Goal: Communication & Community: Answer question/provide support

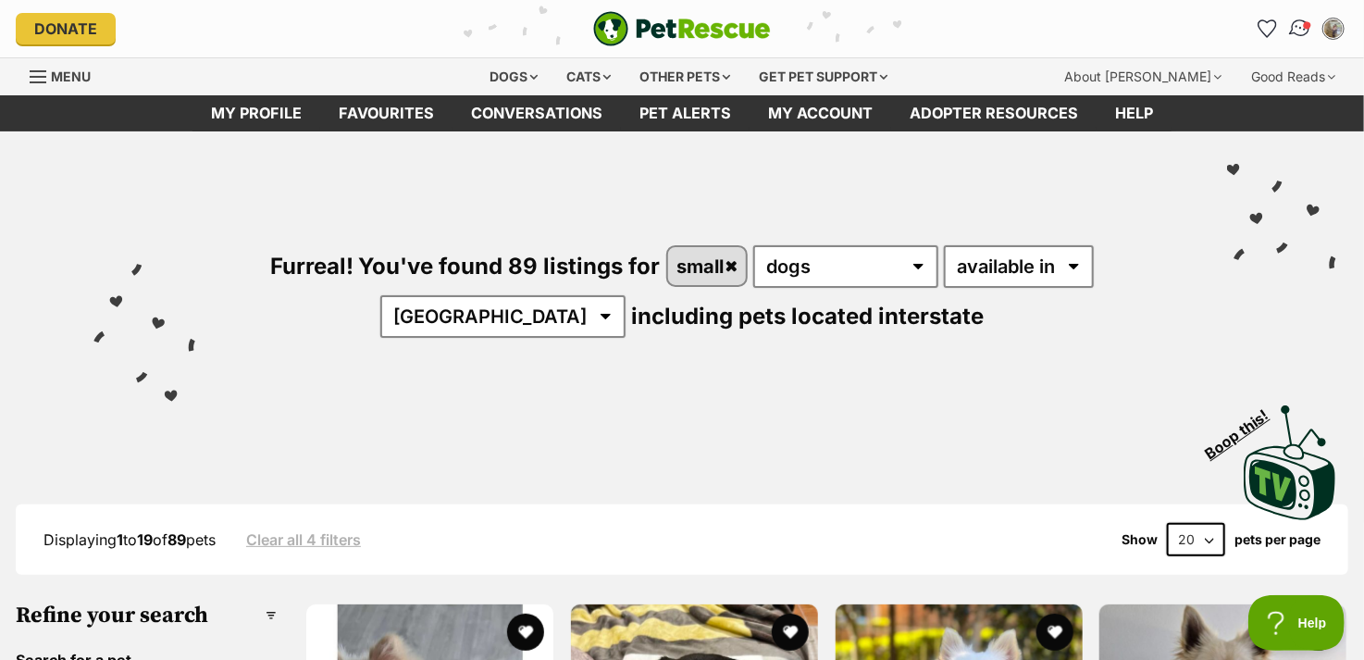
click at [1300, 37] on img "Conversations" at bounding box center [1300, 29] width 25 height 24
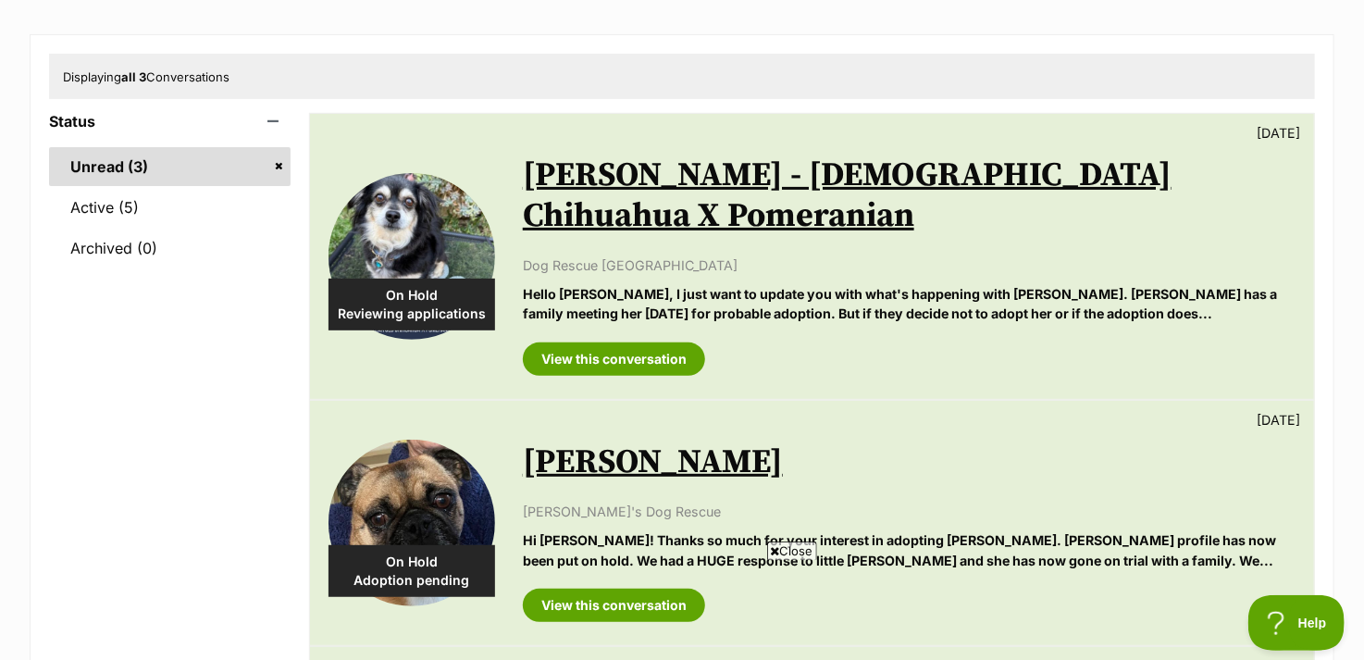
scroll to position [185, 0]
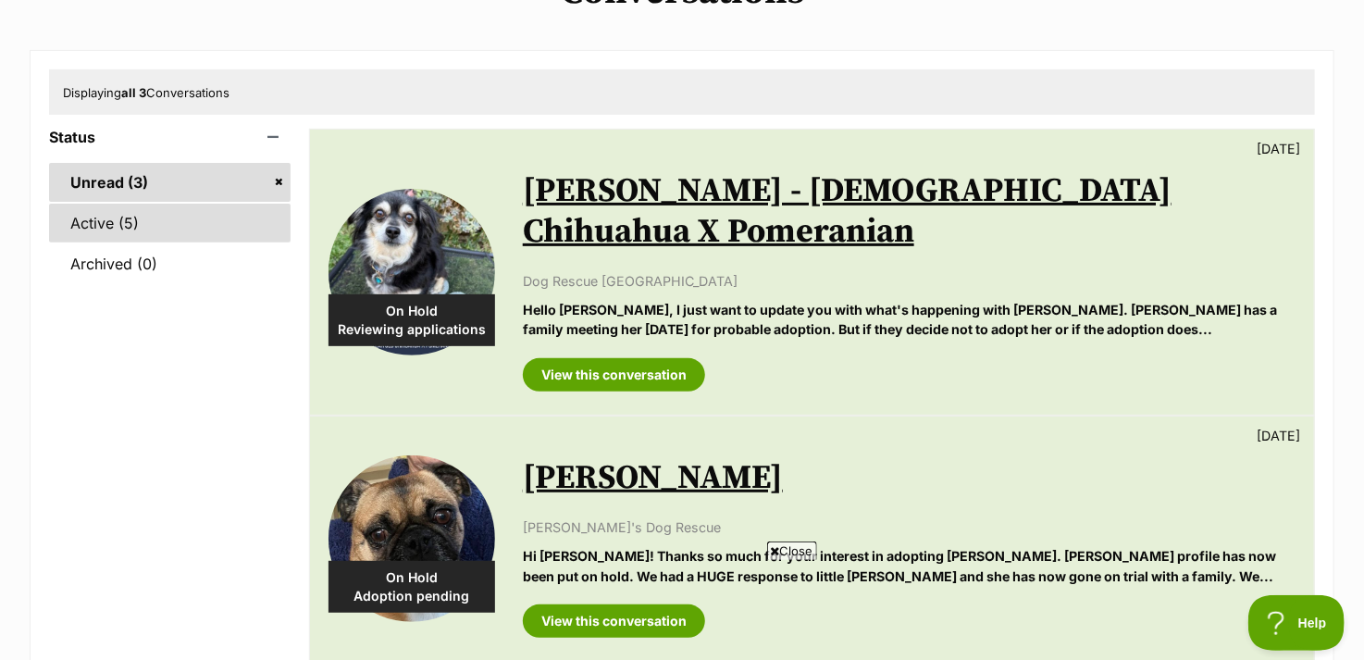
click at [218, 228] on link "Active (5)" at bounding box center [169, 223] width 241 height 39
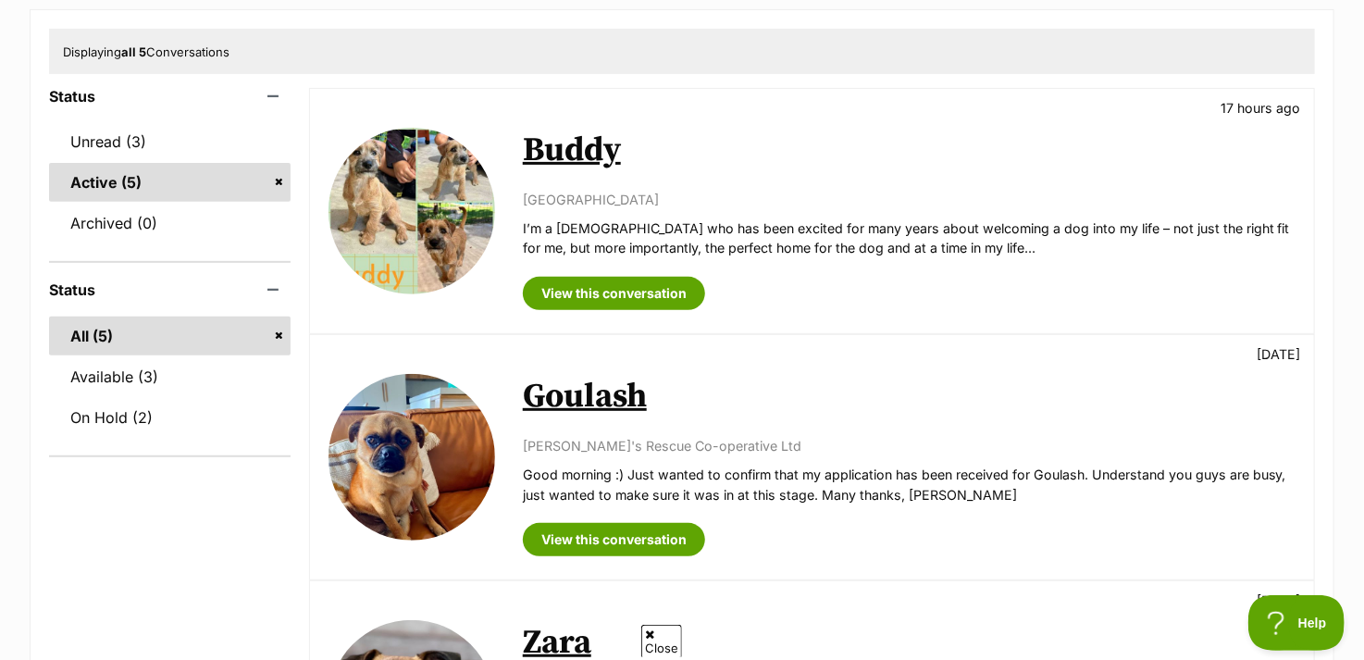
scroll to position [278, 0]
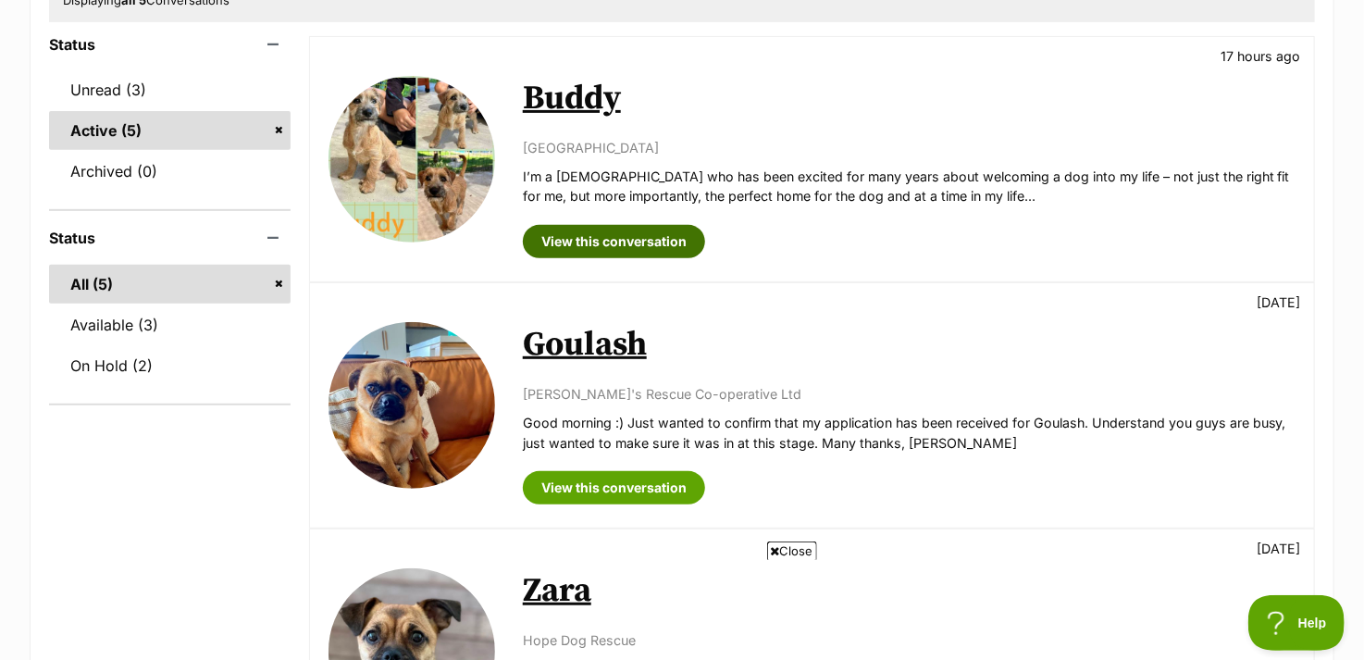
click at [570, 241] on link "View this conversation" at bounding box center [614, 241] width 182 height 33
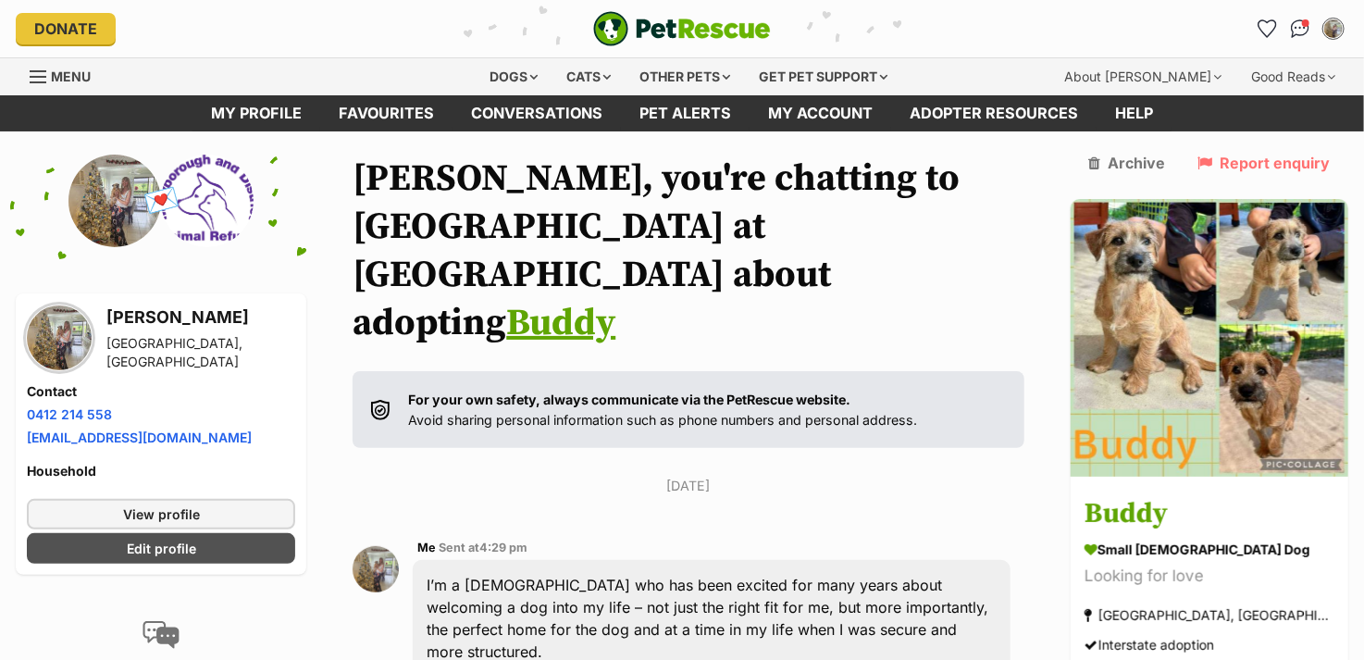
click at [563, 300] on link "Buddy" at bounding box center [560, 323] width 109 height 46
click at [306, 235] on div "💌 Conversation participant details" at bounding box center [161, 201] width 291 height 93
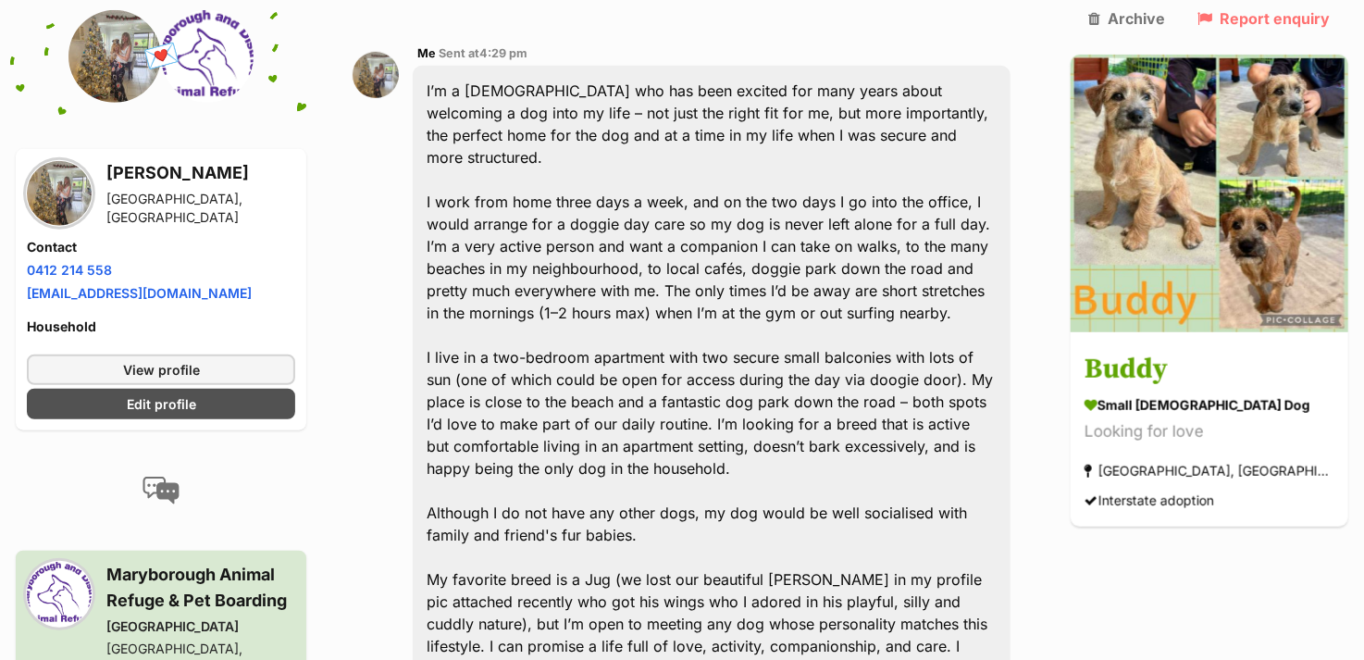
scroll to position [463, 0]
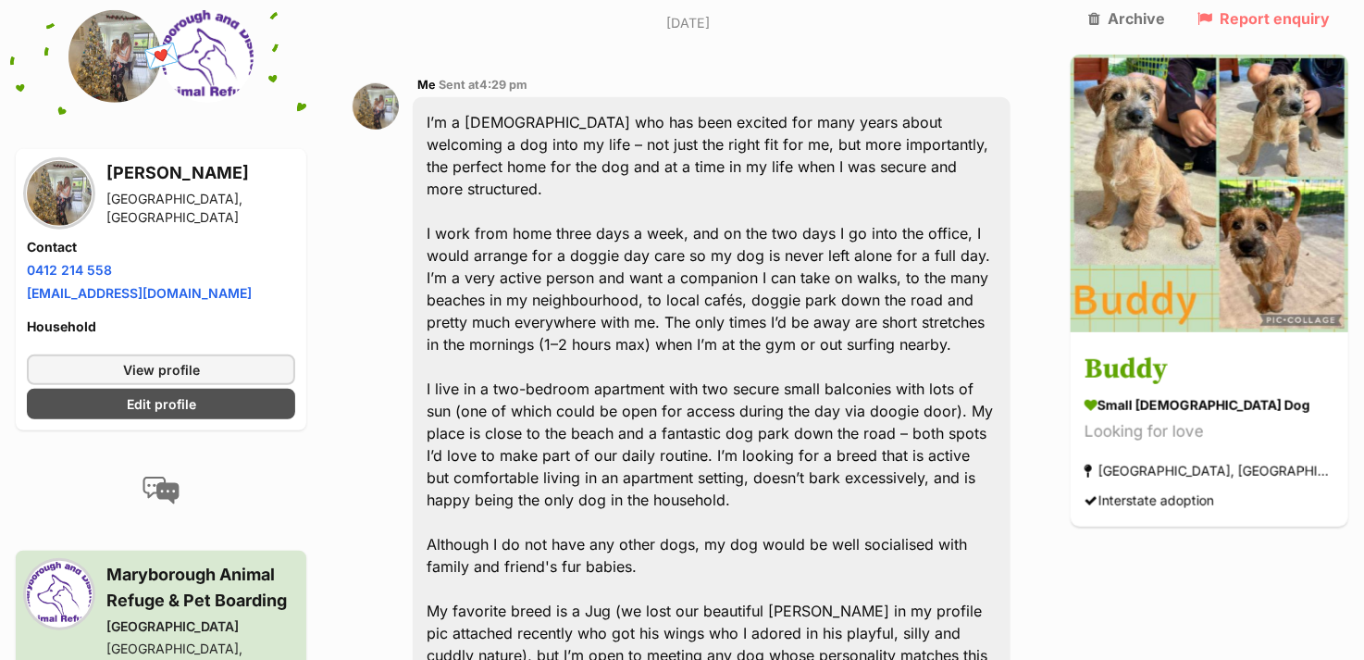
click at [343, 174] on div "Back to all conversations 💌 Conversation participant details [PERSON_NAME] [GEO…" at bounding box center [682, 352] width 1360 height 1321
click at [327, 165] on div "Back to all conversations 💌 Conversation participant details [PERSON_NAME] [GEO…" at bounding box center [682, 352] width 1360 height 1321
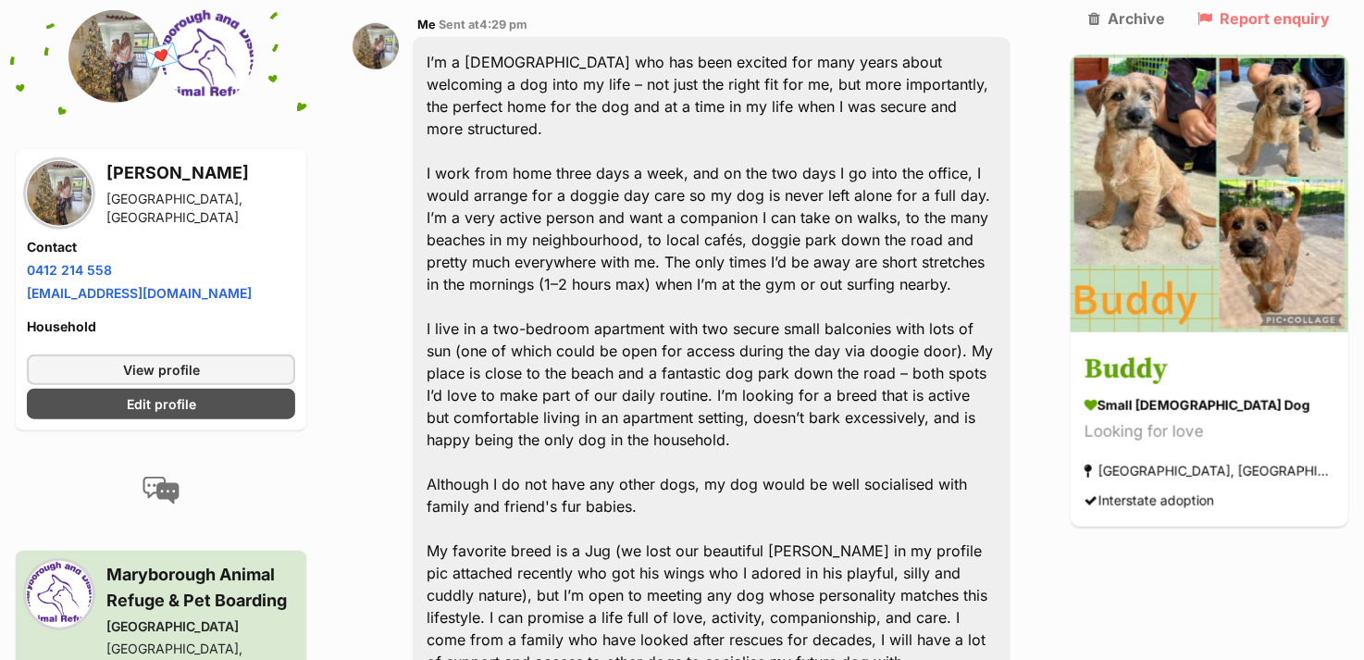
scroll to position [555, 0]
